Goal: Task Accomplishment & Management: Manage account settings

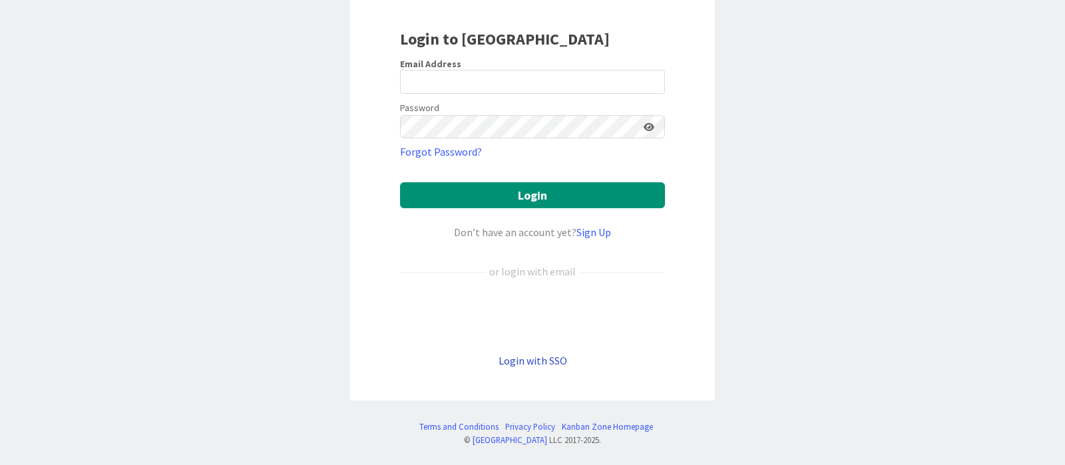
click at [529, 365] on link "Login with SSO" at bounding box center [533, 360] width 69 height 13
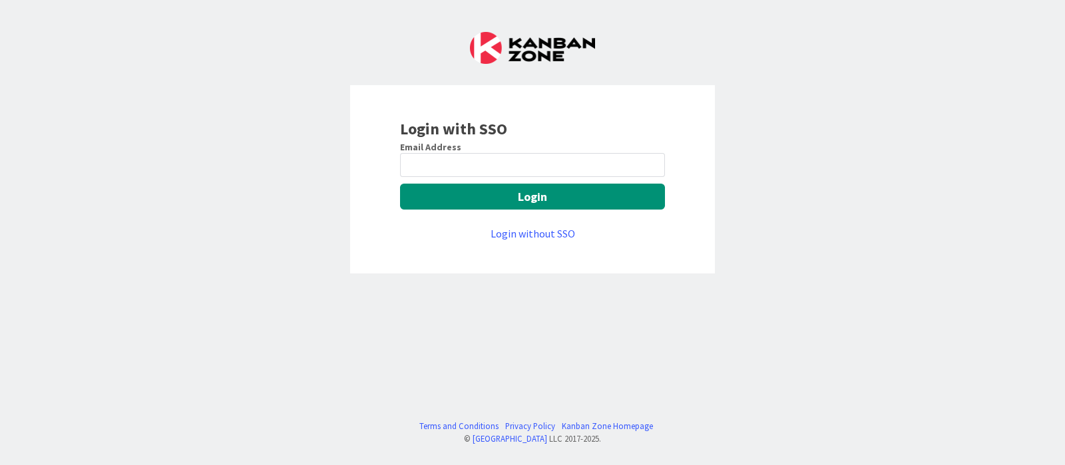
click at [559, 176] on div "Email Address Login Login without SSO" at bounding box center [532, 191] width 265 height 101
drag, startPoint x: 572, startPoint y: 158, endPoint x: 555, endPoint y: 157, distance: 17.4
click at [571, 158] on input "email" at bounding box center [532, 165] width 265 height 24
type input "[PERSON_NAME][EMAIL_ADDRESS][DOMAIN_NAME]"
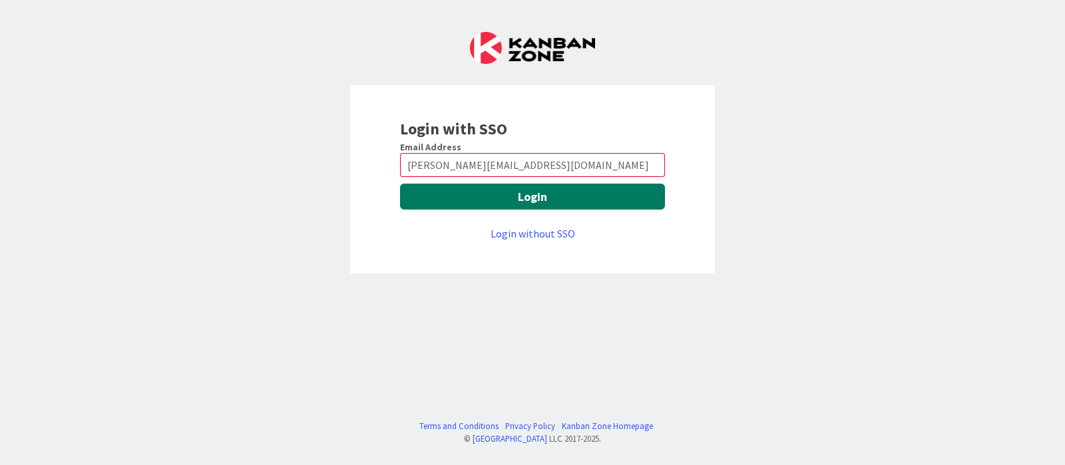
click at [525, 200] on button "Login" at bounding box center [532, 197] width 265 height 26
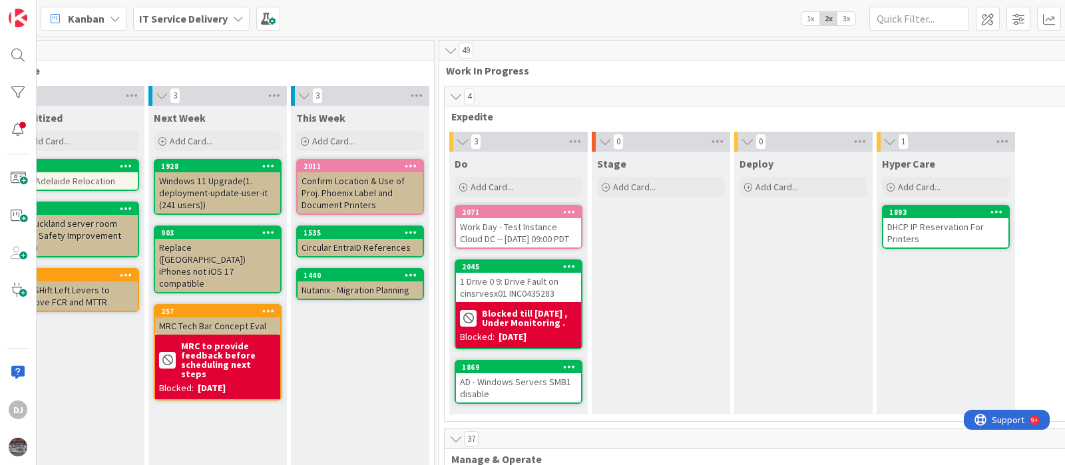
scroll to position [0, 335]
